Goal: Information Seeking & Learning: Learn about a topic

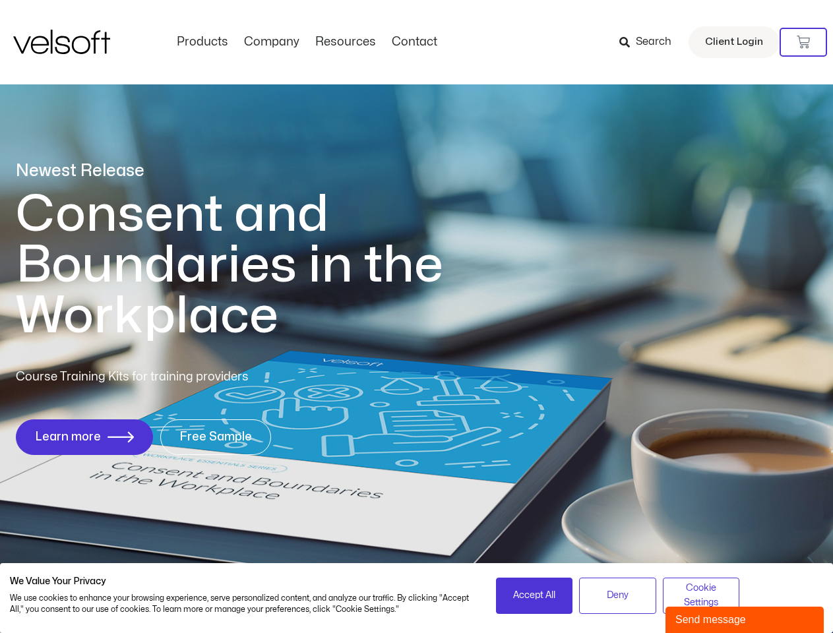
click at [416, 317] on h1 "Consent and Boundaries in the Workplace" at bounding box center [256, 265] width 481 height 152
click at [803, 42] on icon at bounding box center [803, 42] width 13 height 13
click at [534, 595] on span "Accept All" at bounding box center [534, 595] width 42 height 15
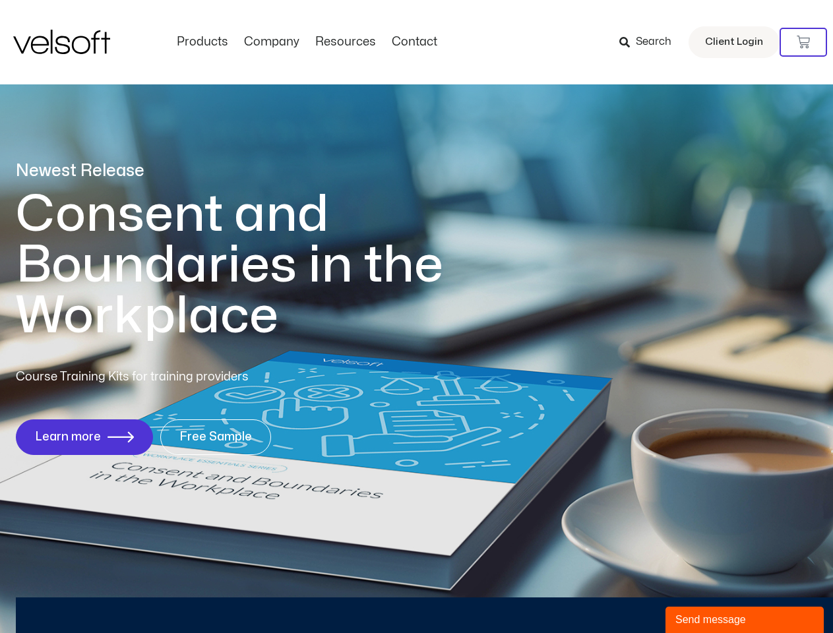
click at [617, 595] on div "Newest Release Consent and Boundaries in the Workplace Course Training Kits for…" at bounding box center [416, 315] width 833 height 640
click at [701, 595] on div "Newest Release Consent and Boundaries in the Workplace Course Training Kits for…" at bounding box center [416, 315] width 833 height 640
click at [744, 620] on div "Send message" at bounding box center [744, 620] width 138 height 16
